Goal: Find specific page/section: Find specific page/section

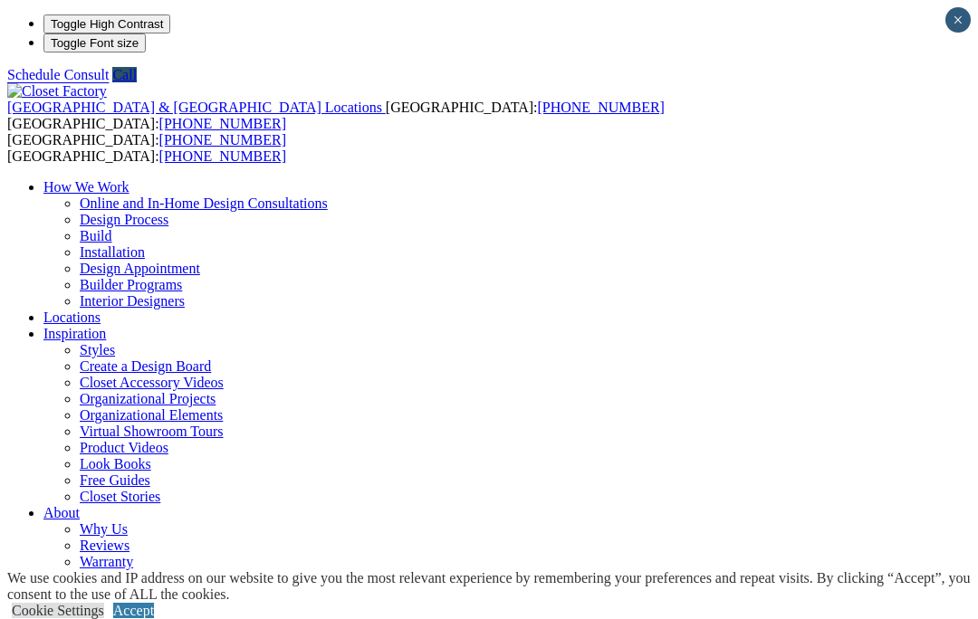
click at [101, 310] on link "Locations" at bounding box center [71, 317] width 57 height 15
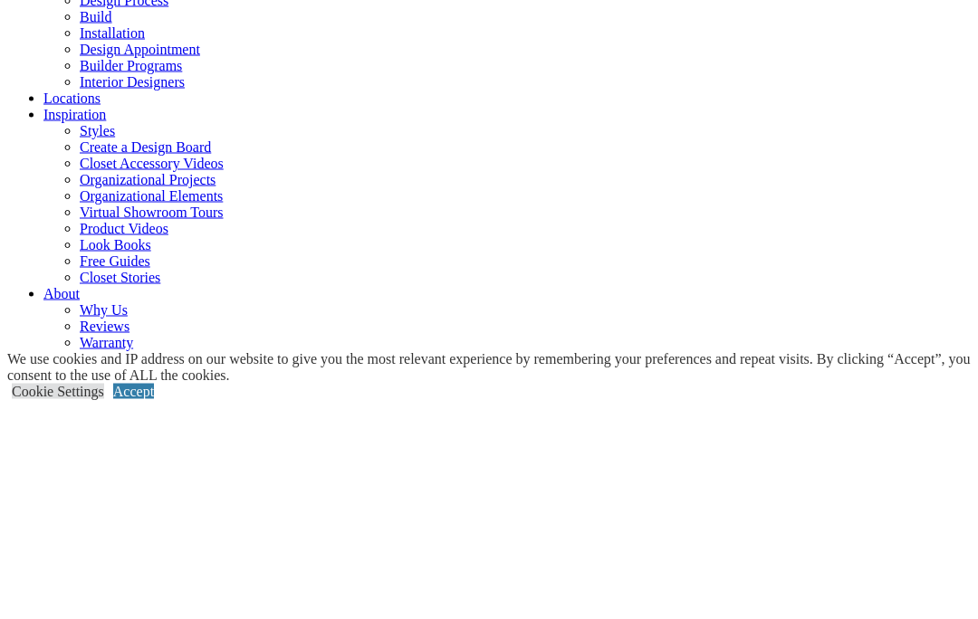
type input "*****"
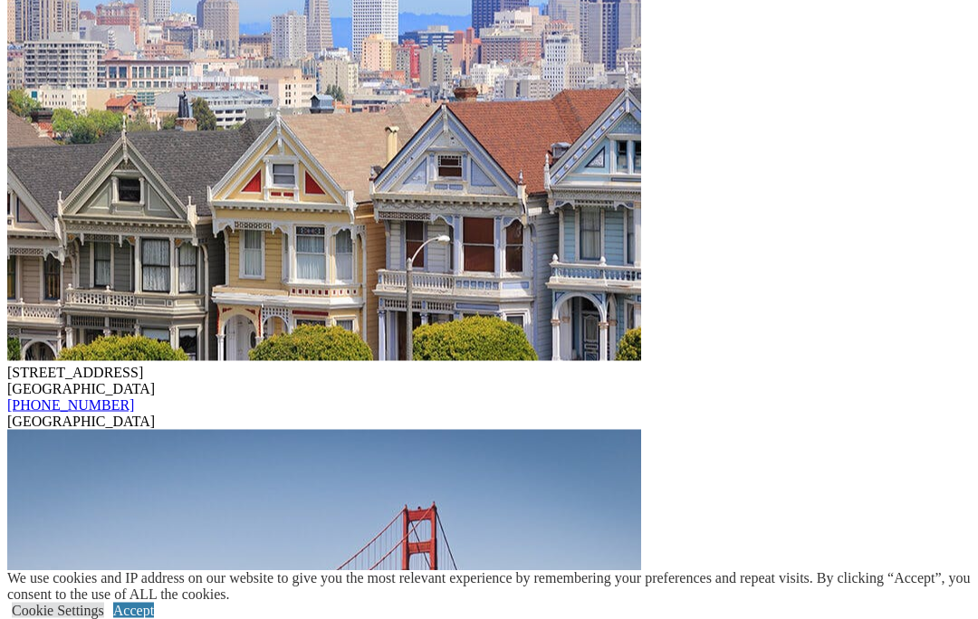
scroll to position [6938, 0]
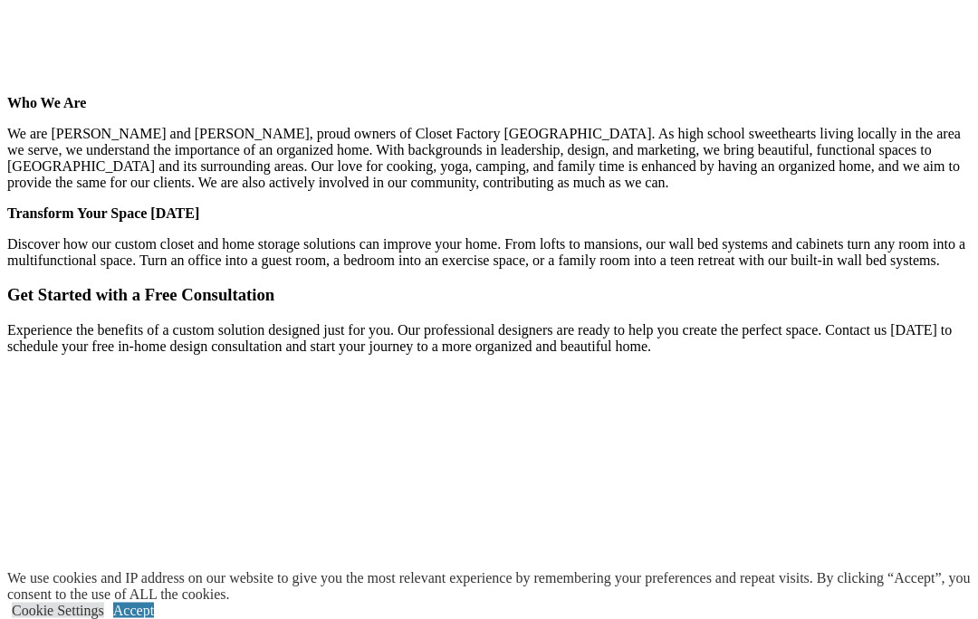
scroll to position [5188, 0]
